Goal: Task Accomplishment & Management: Complete application form

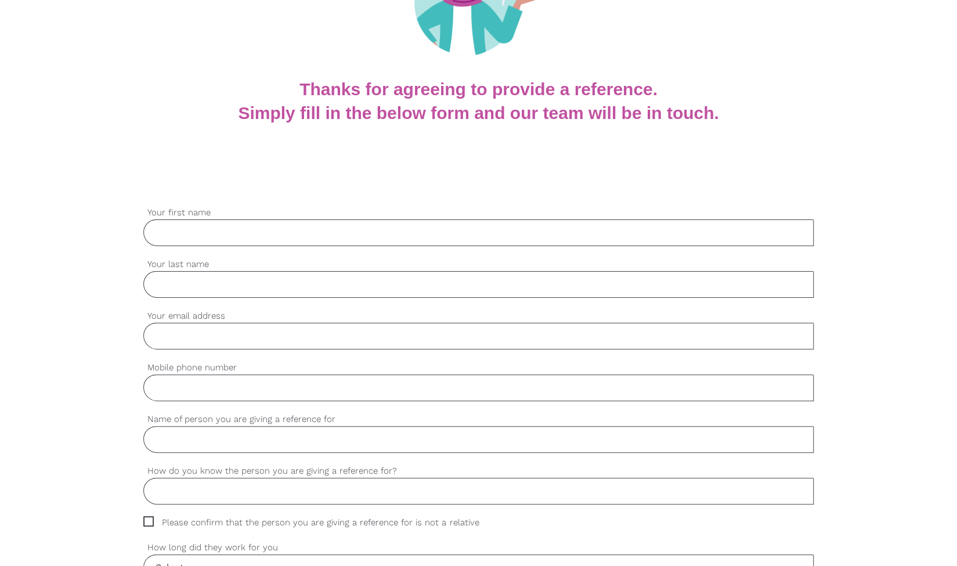
scroll to position [186, 0]
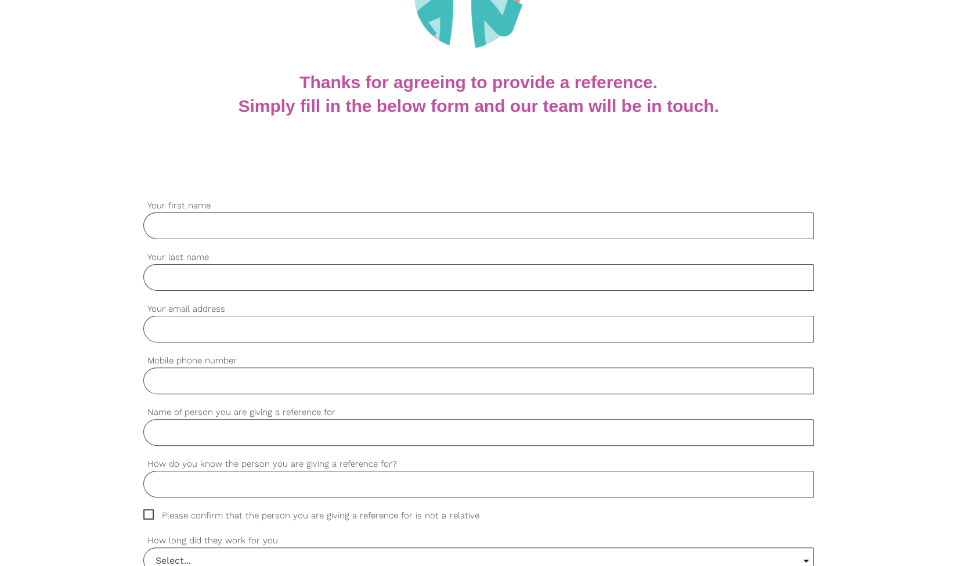
click at [312, 229] on input "Your first name" at bounding box center [478, 226] width 670 height 27
type input "[PERSON_NAME]"
type input "0455789344"
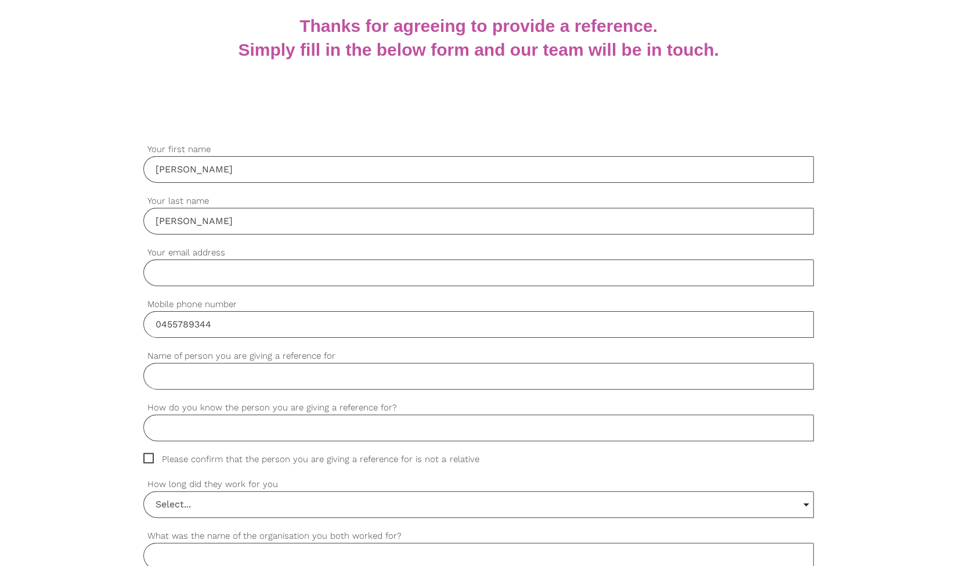
scroll to position [245, 0]
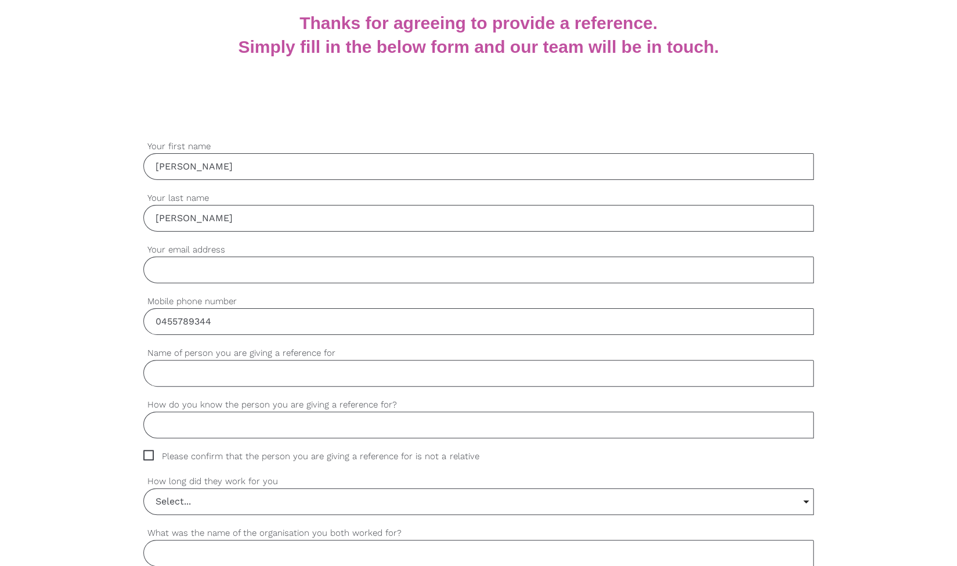
click at [333, 265] on input "Your email address" at bounding box center [478, 270] width 670 height 27
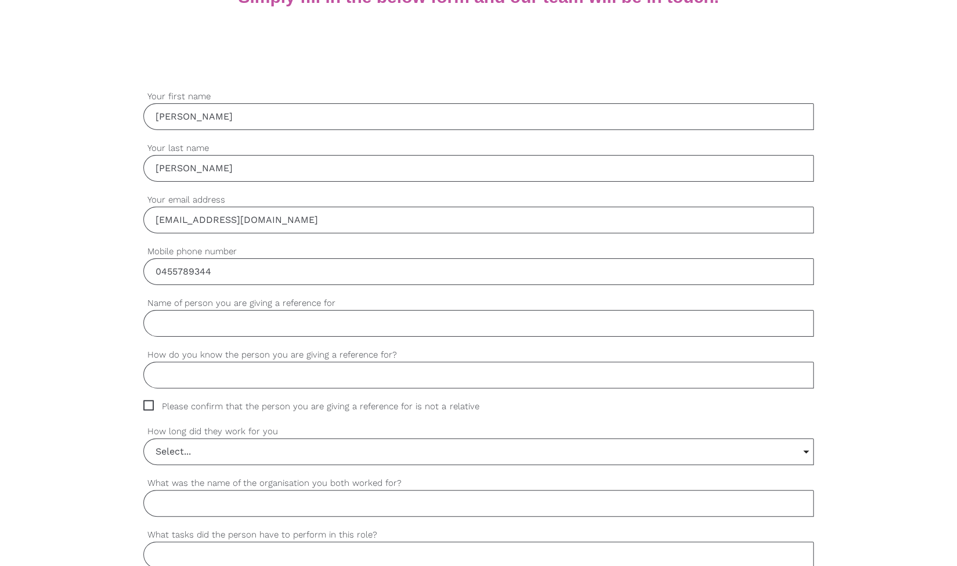
scroll to position [295, 0]
type input "[EMAIL_ADDRESS][DOMAIN_NAME]"
click at [252, 327] on input "Name of person you are giving a reference for" at bounding box center [478, 323] width 670 height 27
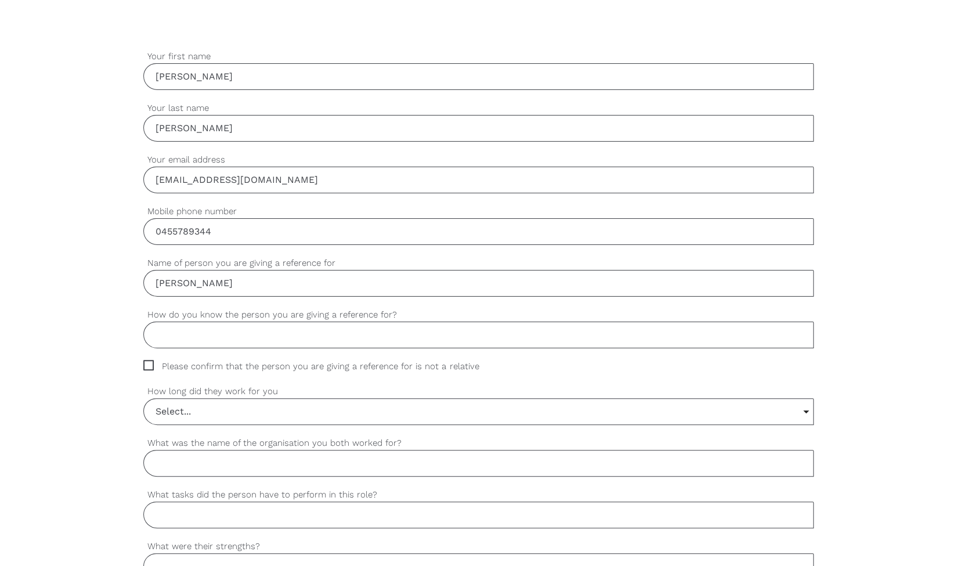
scroll to position [364, 0]
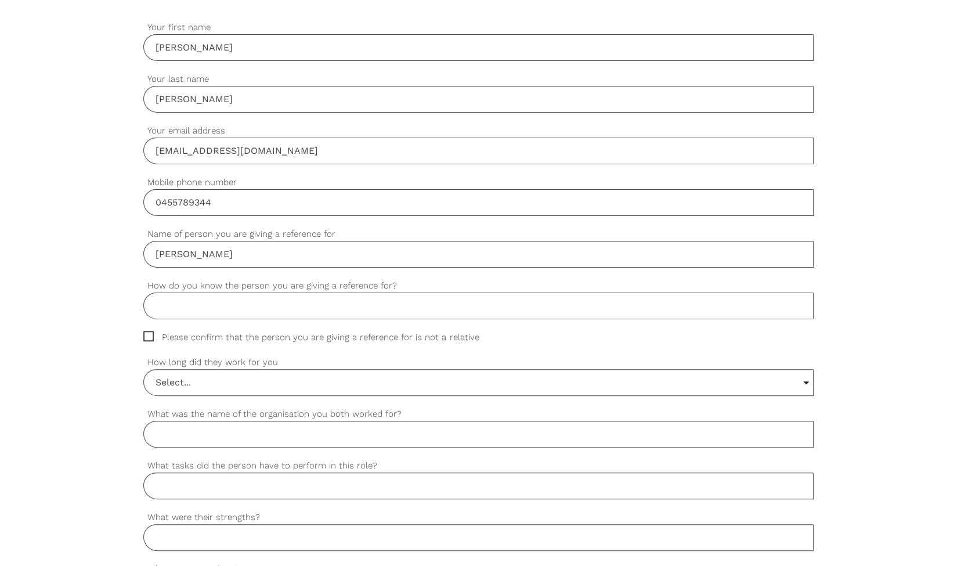
type input "[PERSON_NAME]"
click at [228, 311] on input "How do you know the person you are giving a reference for?" at bounding box center [478, 306] width 670 height 27
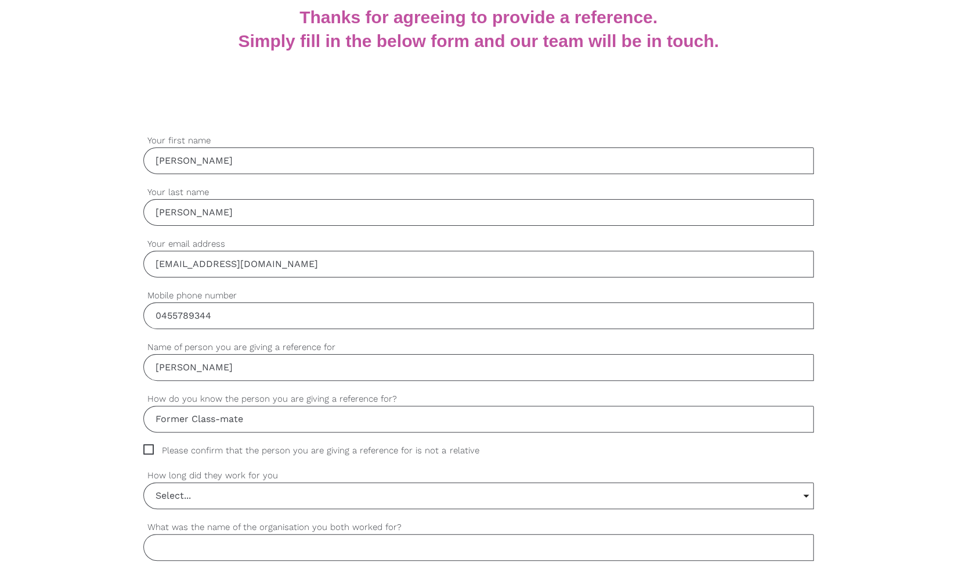
scroll to position [204, 0]
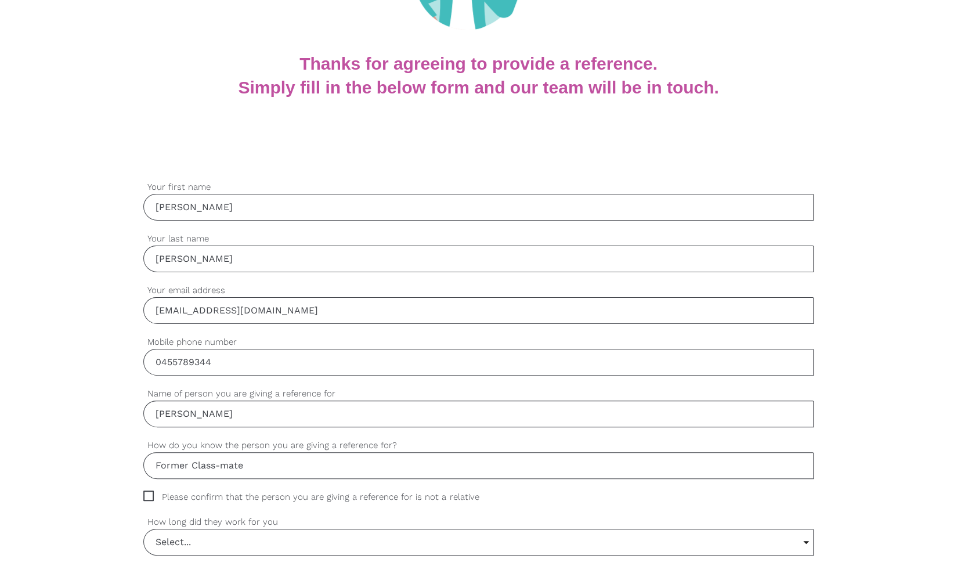
click at [225, 464] on input "Former Class-mate" at bounding box center [478, 465] width 670 height 27
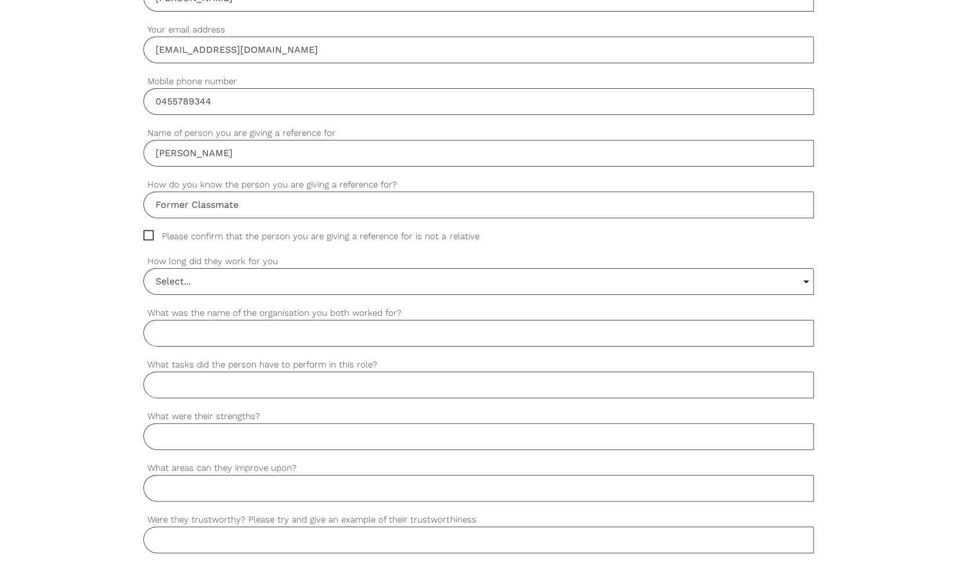
scroll to position [466, 0]
type input "Former Classmate"
click at [250, 236] on span "Please confirm that the person you are giving a reference for is not a relative" at bounding box center [322, 235] width 358 height 13
click at [151, 236] on input "Please confirm that the person you are giving a reference for is not a relative" at bounding box center [147, 233] width 8 height 8
checkbox input "true"
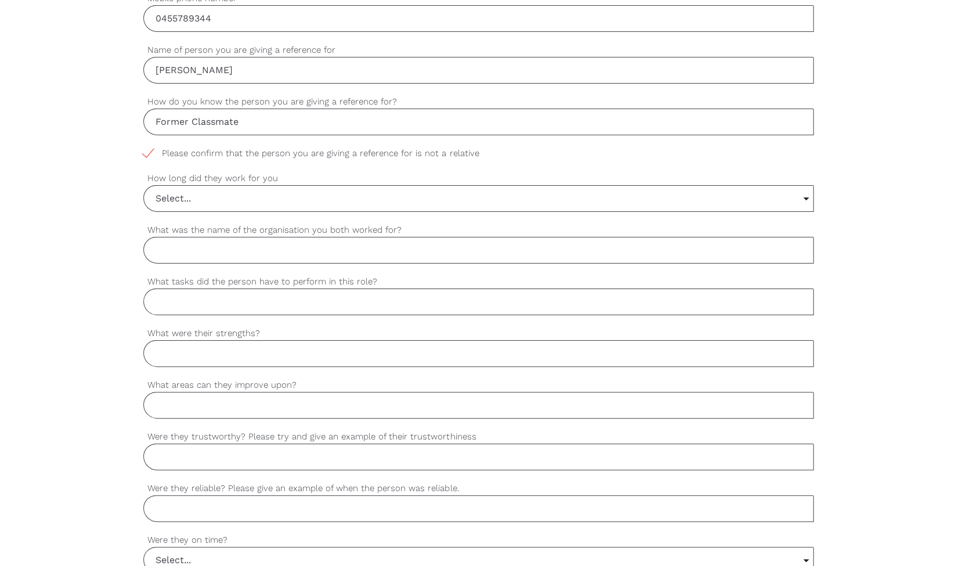
scroll to position [550, 0]
click at [246, 196] on input "Select..." at bounding box center [478, 196] width 669 height 26
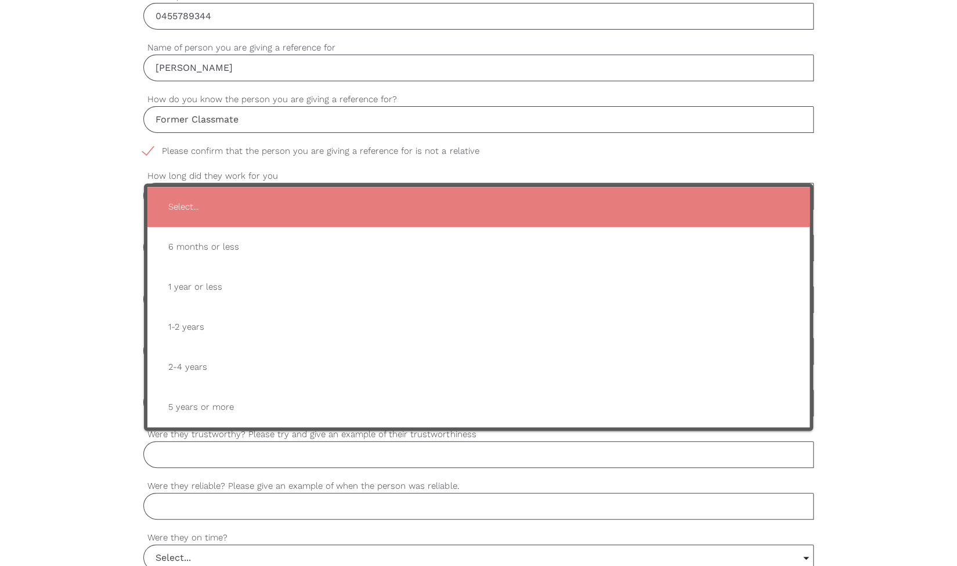
click at [28, 262] on div "settings [PERSON_NAME] Your first name settings [PERSON_NAME] Your last name se…" at bounding box center [478, 356] width 957 height 1090
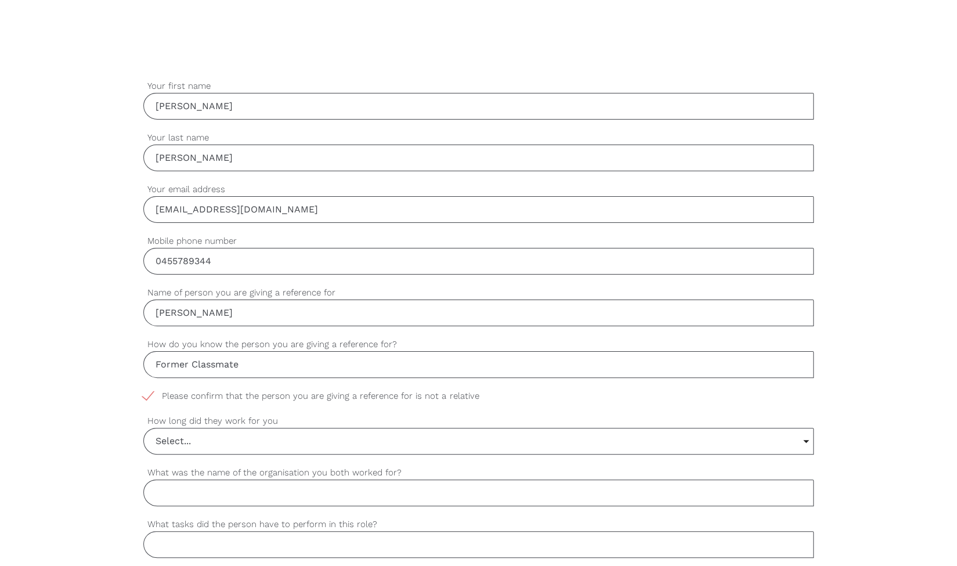
scroll to position [305, 0]
click at [257, 163] on input "[PERSON_NAME]" at bounding box center [478, 158] width 670 height 27
type input "N"
type input "Gallardo"
drag, startPoint x: 44, startPoint y: 224, endPoint x: 66, endPoint y: 170, distance: 58.3
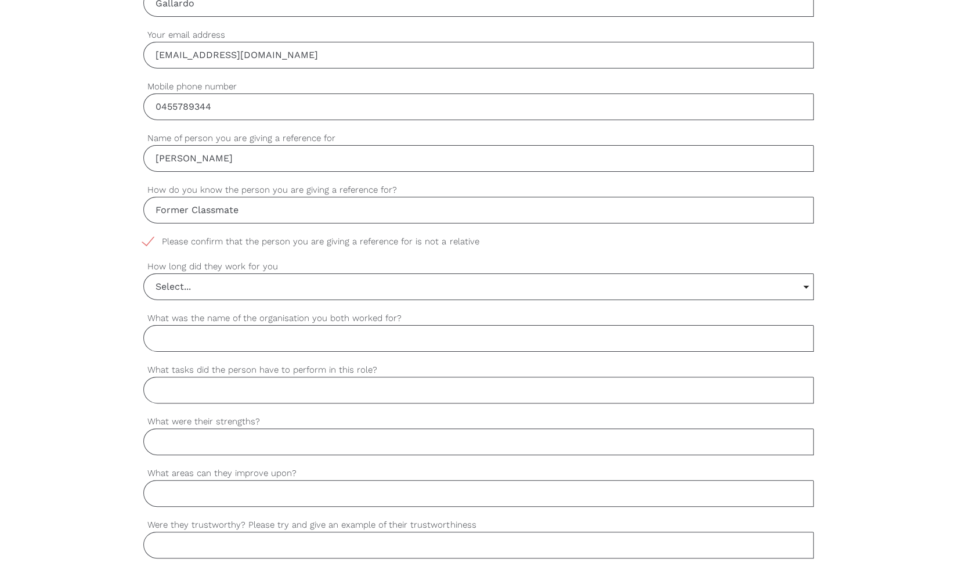
scroll to position [461, 0]
click at [273, 281] on input "Select..." at bounding box center [478, 286] width 669 height 26
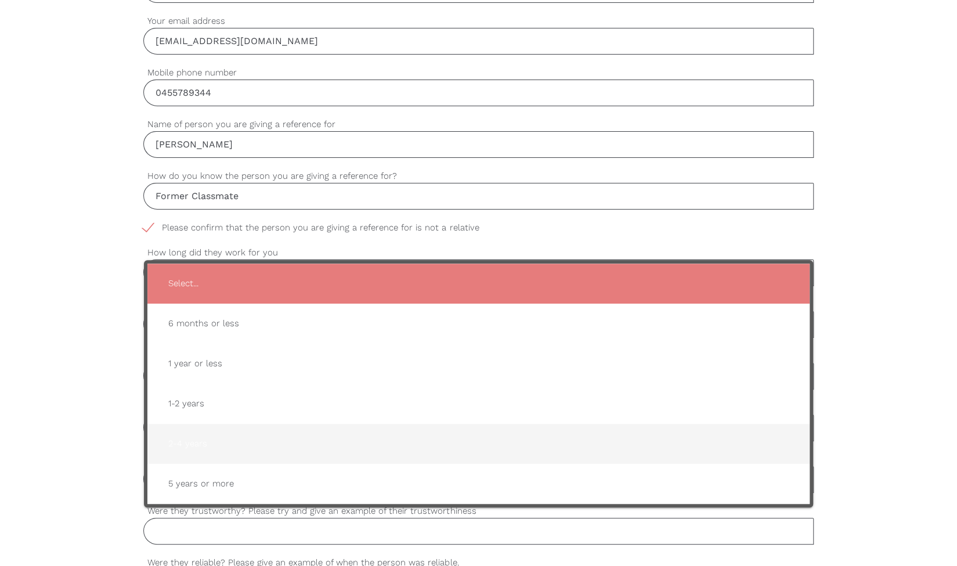
scroll to position [476, 0]
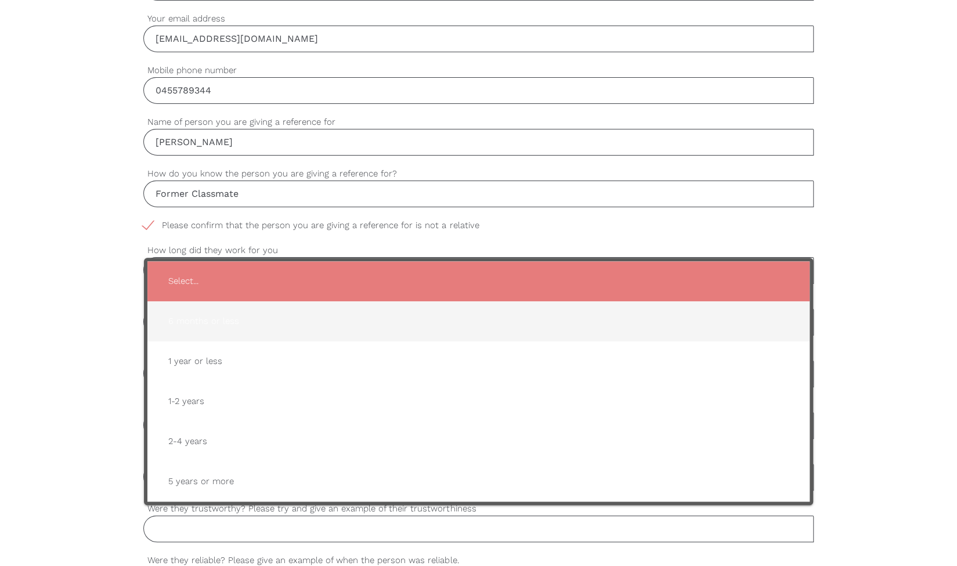
click at [221, 320] on span "6 months or less" at bounding box center [478, 321] width 639 height 28
type input "6 months or less"
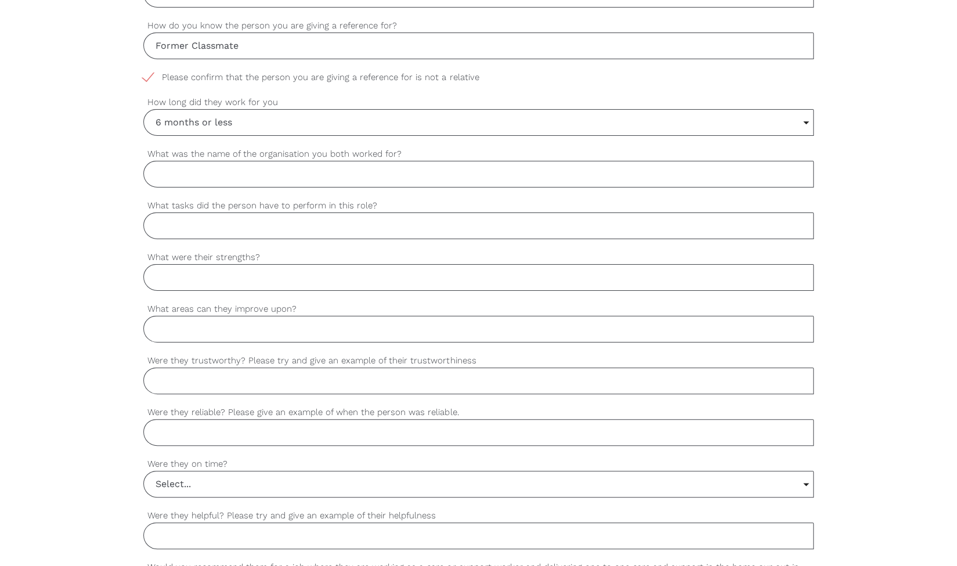
scroll to position [638, 0]
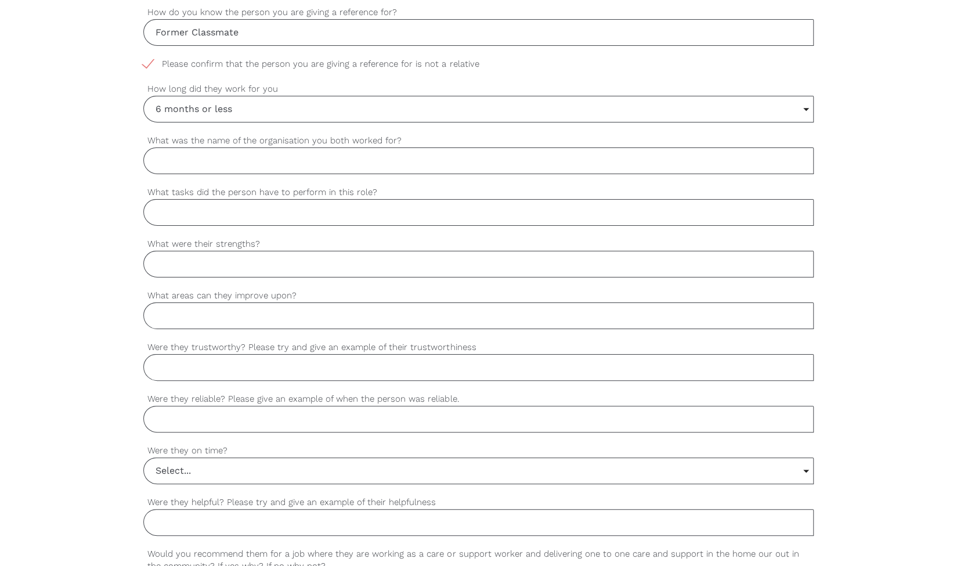
click at [242, 157] on input "What was the name of the organisation you both worked for?" at bounding box center [478, 160] width 670 height 27
type input "."
click at [239, 206] on input "What tasks did the person have to perform in this role?" at bounding box center [478, 212] width 670 height 27
type input "Housekeeper"
click at [231, 254] on input "What were their strengths?" at bounding box center [478, 264] width 670 height 27
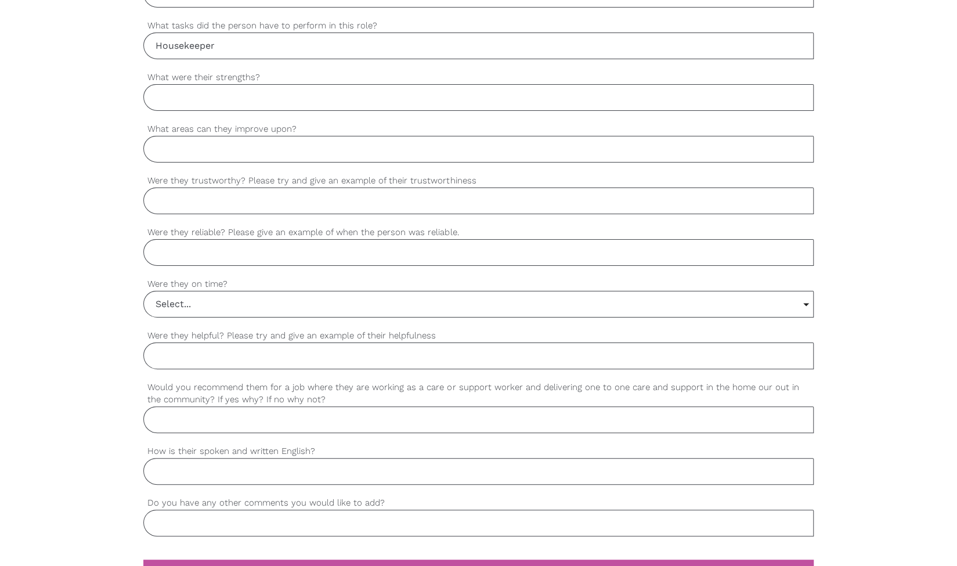
scroll to position [805, 0]
click at [243, 305] on input "Select..." at bounding box center [478, 304] width 669 height 26
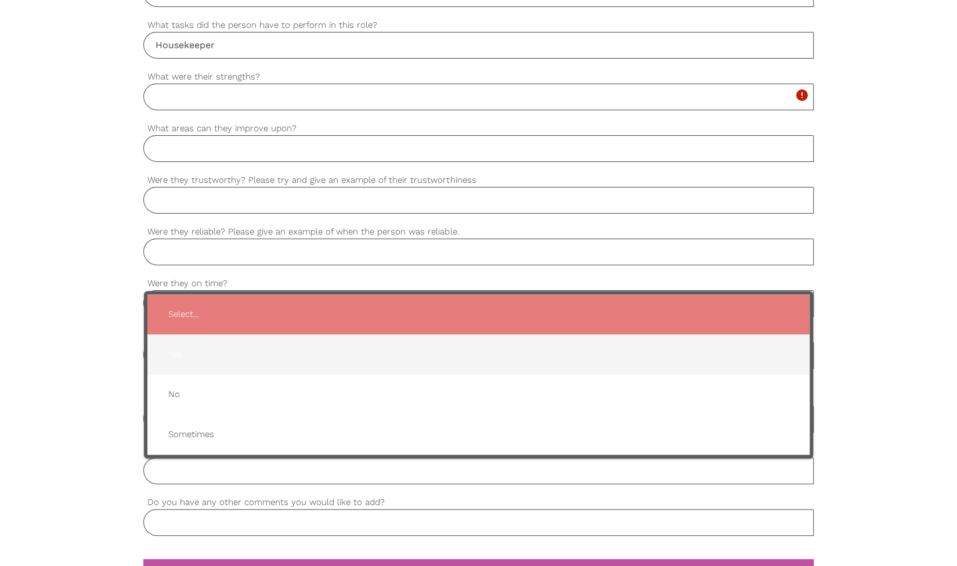
click at [216, 354] on span "Yes" at bounding box center [478, 354] width 639 height 28
type input "Yes"
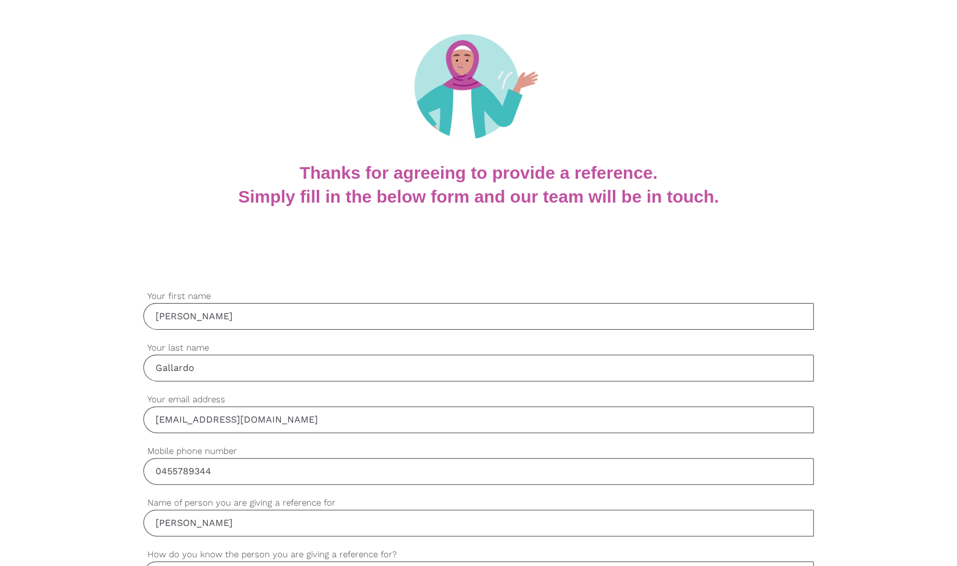
scroll to position [96, 0]
